Goal: Task Accomplishment & Management: Manage account settings

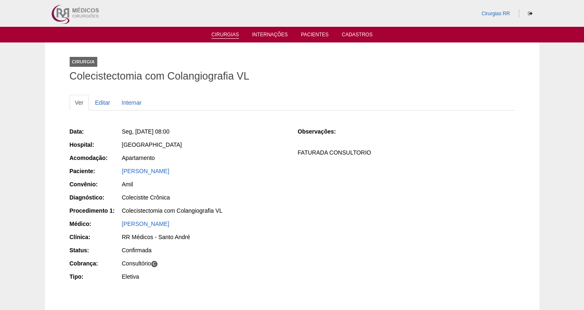
click at [226, 34] on link "Cirurgias" at bounding box center [225, 35] width 28 height 7
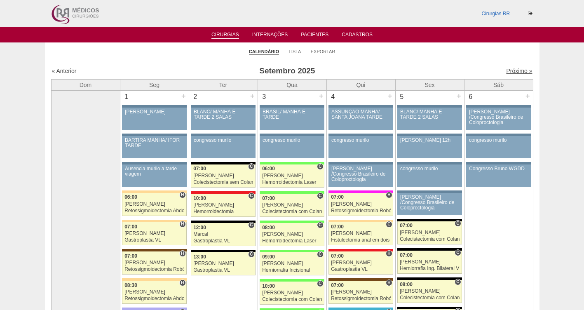
click at [518, 72] on link "Próximo »" at bounding box center [519, 71] width 26 height 7
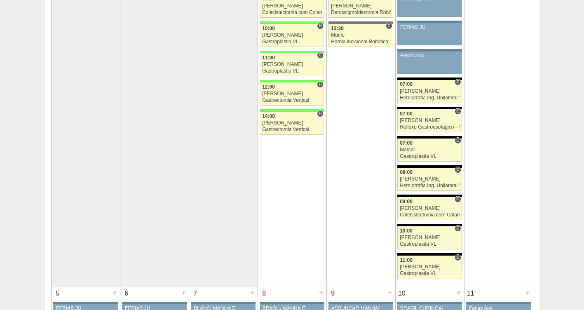
scroll to position [169, 0]
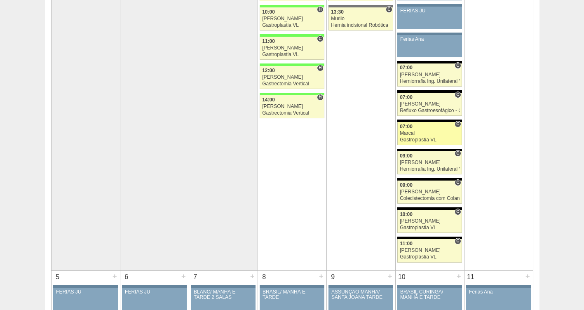
click at [414, 140] on div "Gastroplastia VL" at bounding box center [429, 139] width 60 height 5
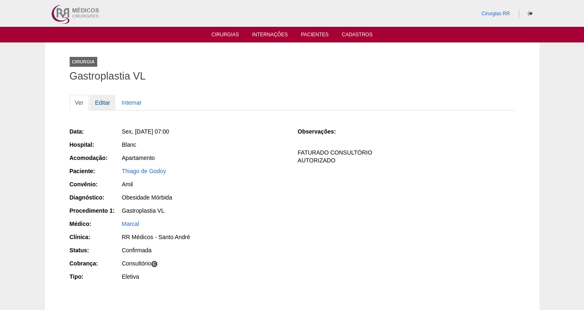
click at [107, 103] on link "Editar" at bounding box center [103, 103] width 26 height 16
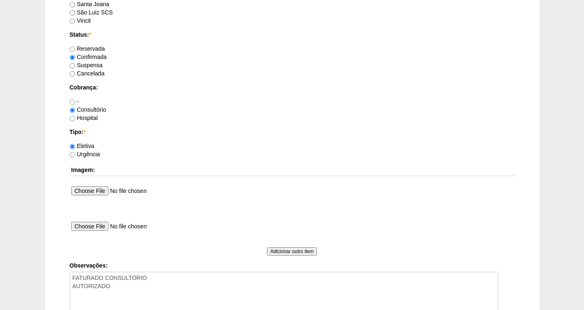
scroll to position [645, 0]
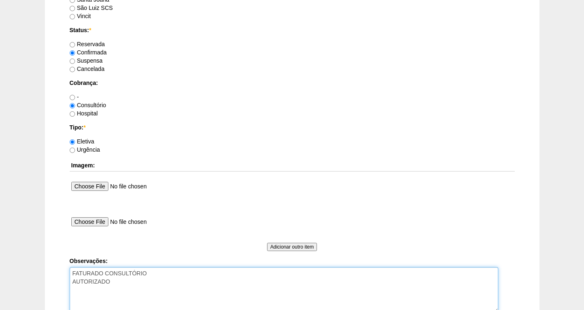
click at [127, 284] on textarea "FATURADO CONSULTÓRIO AUTORIZADO" at bounding box center [284, 289] width 428 height 45
type textarea "FATURADO CONSULTÓRIO AUTORIZADO HORARIO DISP AS 15H"
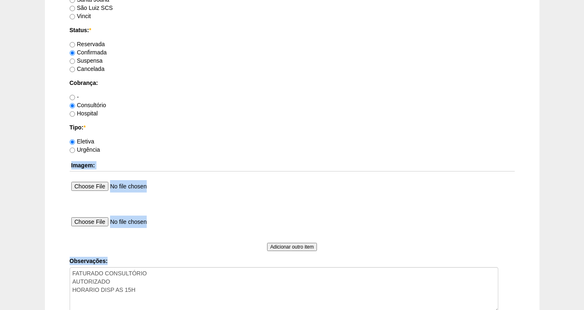
drag, startPoint x: 582, startPoint y: 212, endPoint x: 565, endPoint y: 287, distance: 77.1
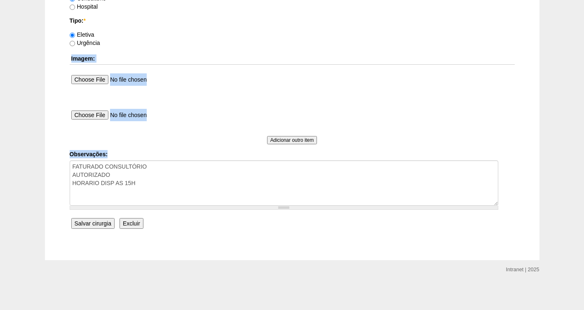
click at [97, 222] on input "Salvar cirurgia" at bounding box center [92, 223] width 43 height 11
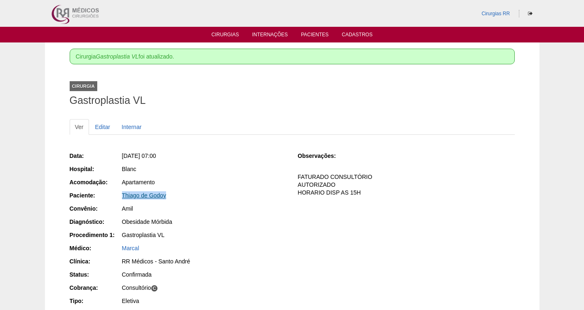
drag, startPoint x: 194, startPoint y: 199, endPoint x: 122, endPoint y: 196, distance: 71.7
click at [122, 196] on div "Thiago de Godoy" at bounding box center [204, 195] width 164 height 8
copy link "Thiago de Godoy"
click at [528, 159] on div "Cirurgia Gastroplastia VL foi atualizado. Cirurgia Gastroplastia VL Ver Editar …" at bounding box center [292, 197] width 494 height 311
click at [105, 128] on link "Editar" at bounding box center [103, 127] width 26 height 16
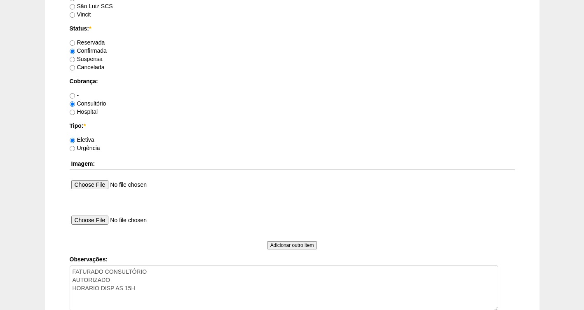
scroll to position [648, 0]
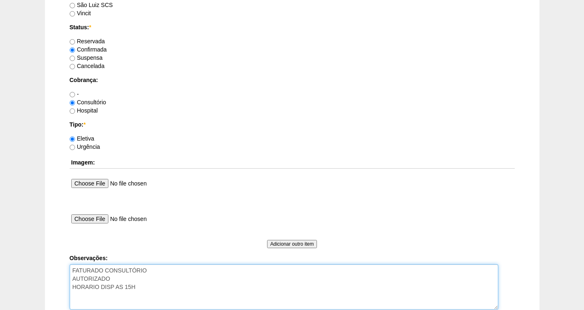
click at [119, 277] on textarea "FATURADO CONSULTÓRIO AUTORIZADO HORARIO DISP AS 15H" at bounding box center [284, 286] width 428 height 45
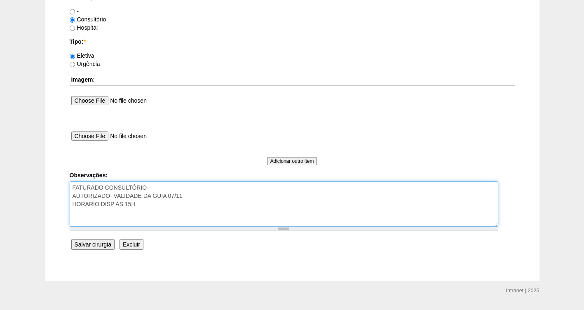
scroll to position [752, 0]
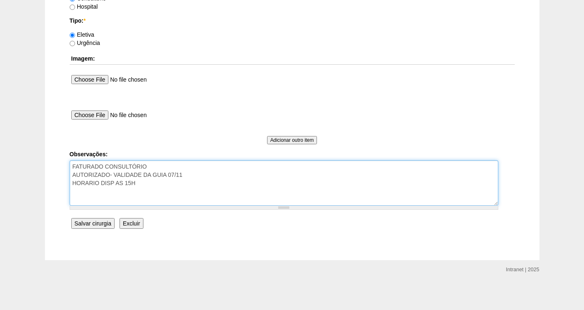
type textarea "FATURADO CONSULTÓRIO AUTORIZADO- VALIDADE DA GUIA 07/11 HORARIO DISP AS 15H"
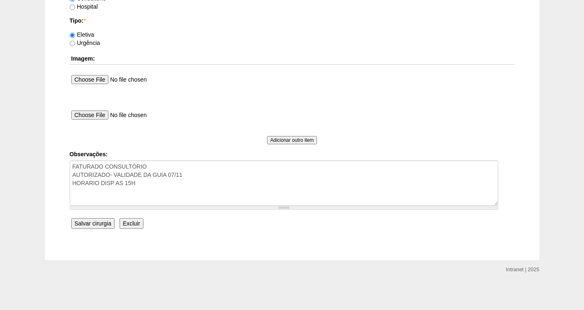
click at [86, 224] on input "Salvar cirurgia" at bounding box center [92, 223] width 43 height 11
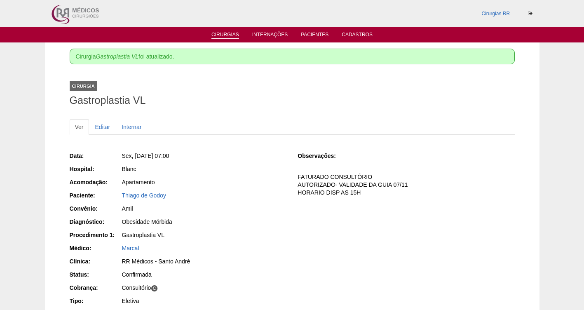
click at [224, 37] on link "Cirurgias" at bounding box center [225, 35] width 28 height 7
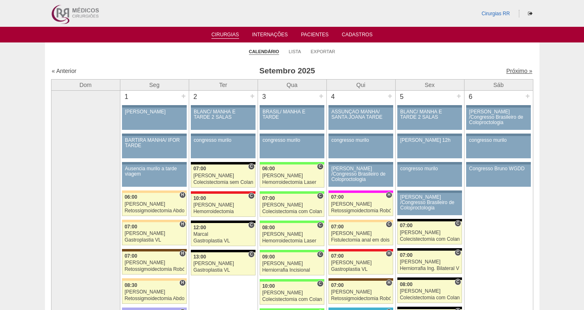
click at [506, 68] on link "Próximo »" at bounding box center [519, 71] width 26 height 7
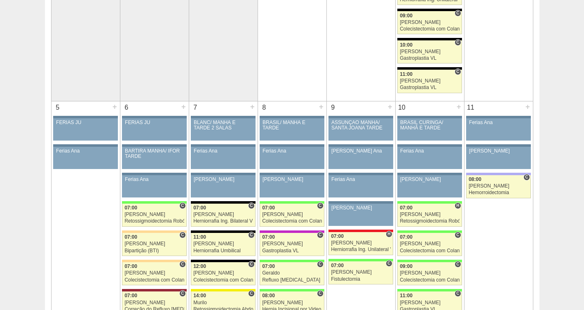
scroll to position [360, 0]
